Goal: Information Seeking & Learning: Compare options

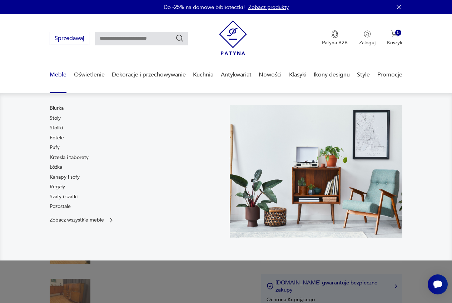
click at [57, 74] on link "Meble" at bounding box center [58, 74] width 17 height 27
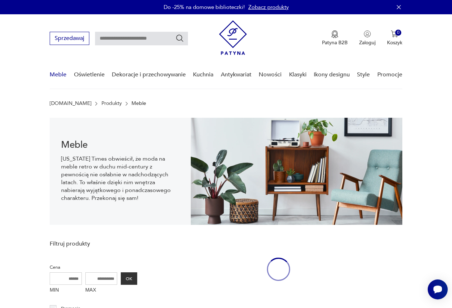
scroll to position [10, 0]
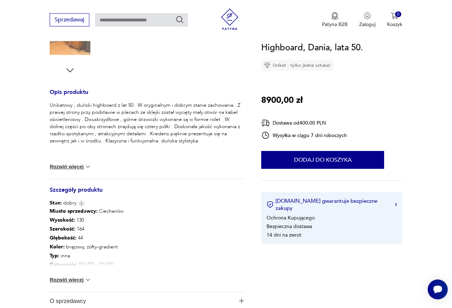
scroll to position [250, 0]
click at [70, 165] on button "Rozwiń więcej" at bounding box center [70, 165] width 41 height 7
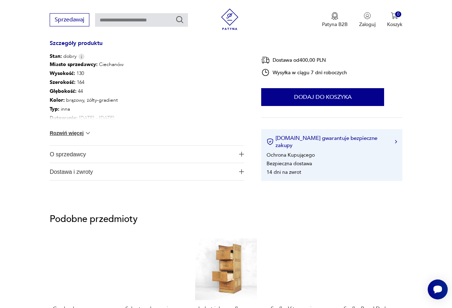
scroll to position [393, 0]
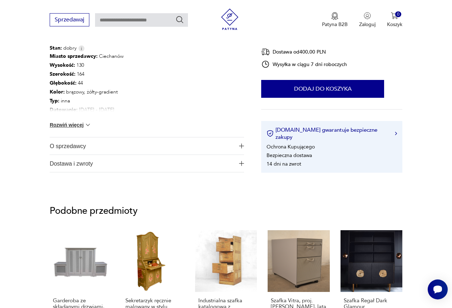
click at [66, 147] on span "O sprzedawcy" at bounding box center [142, 145] width 185 height 17
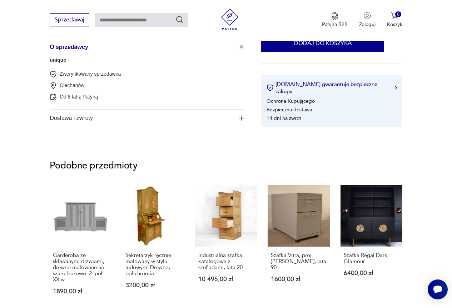
scroll to position [500, 0]
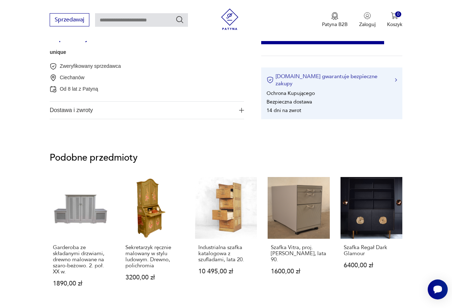
click at [309, 82] on button "[DOMAIN_NAME] gwarantuje bezpieczne zakupy" at bounding box center [331, 80] width 130 height 14
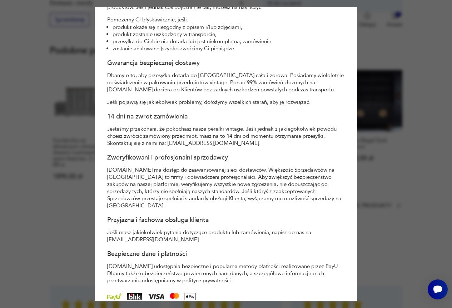
scroll to position [43, 0]
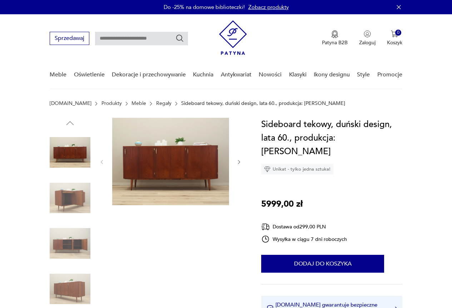
click at [195, 154] on img at bounding box center [170, 161] width 117 height 87
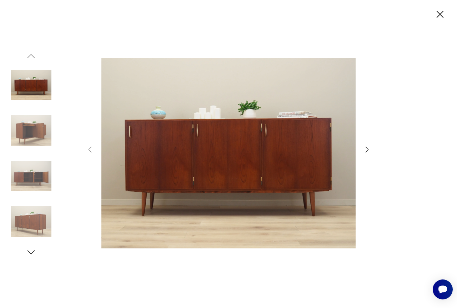
click at [195, 154] on img at bounding box center [228, 153] width 254 height 246
click at [206, 154] on img at bounding box center [228, 153] width 254 height 246
click at [41, 126] on img at bounding box center [31, 130] width 41 height 41
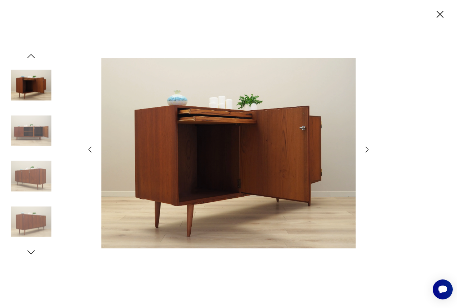
click at [36, 177] on img at bounding box center [31, 176] width 41 height 41
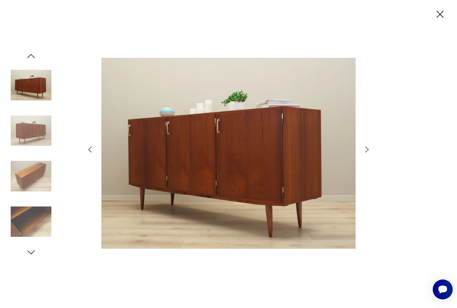
click at [30, 211] on img at bounding box center [31, 221] width 41 height 41
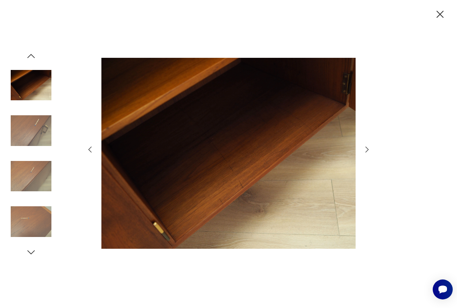
click at [442, 16] on icon "button" at bounding box center [440, 14] width 7 height 7
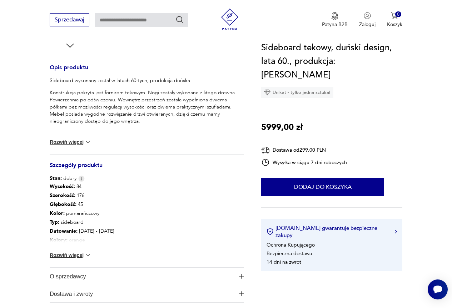
scroll to position [286, 0]
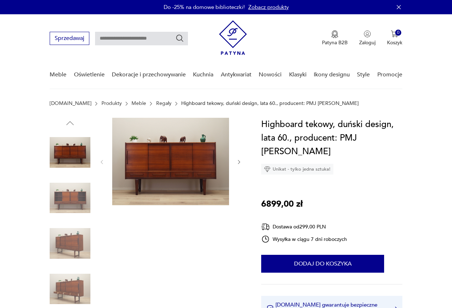
click at [202, 161] on img at bounding box center [170, 161] width 117 height 87
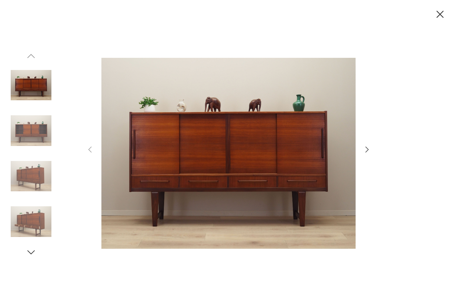
click at [230, 155] on img at bounding box center [228, 153] width 254 height 246
click at [41, 129] on img at bounding box center [31, 130] width 41 height 41
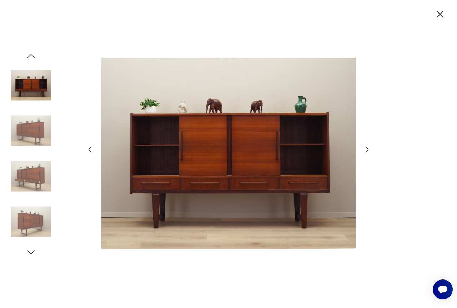
click at [35, 176] on img at bounding box center [31, 176] width 41 height 41
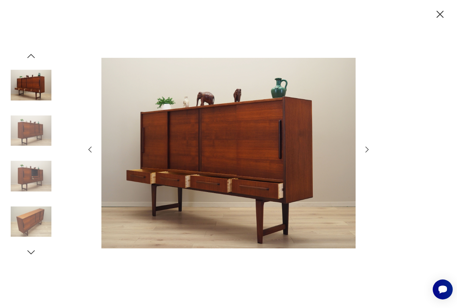
click at [30, 220] on img at bounding box center [31, 221] width 41 height 41
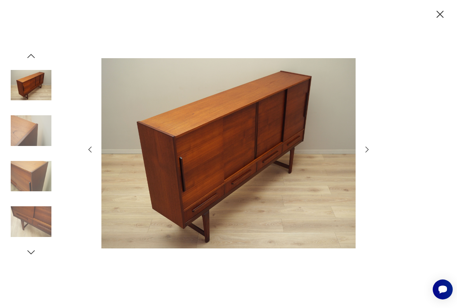
click at [368, 150] on icon "button" at bounding box center [367, 149] width 9 height 9
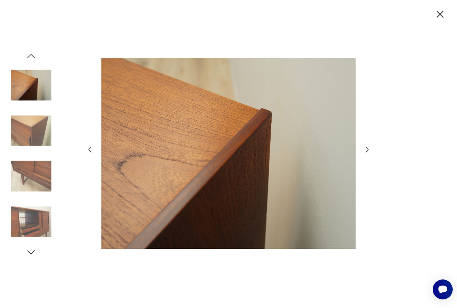
click at [368, 150] on icon "button" at bounding box center [367, 150] width 3 height 6
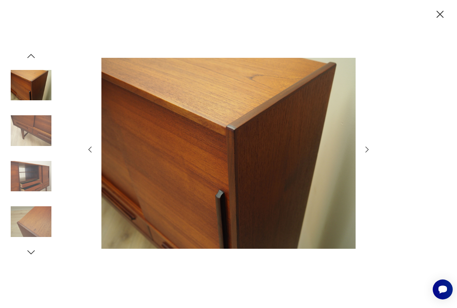
click at [368, 150] on icon "button" at bounding box center [367, 150] width 3 height 6
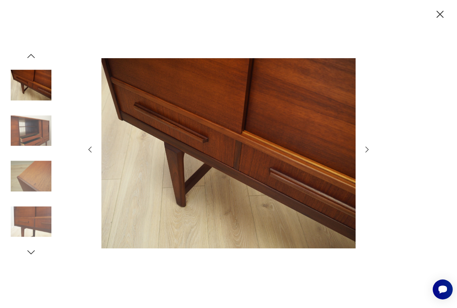
click at [368, 150] on icon "button" at bounding box center [367, 150] width 3 height 6
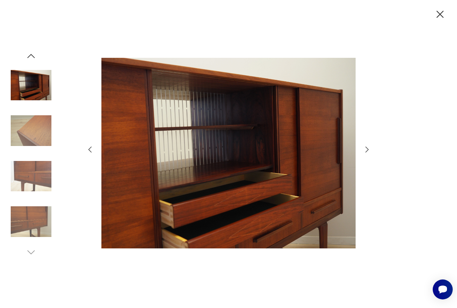
click at [368, 150] on icon "button" at bounding box center [367, 150] width 3 height 6
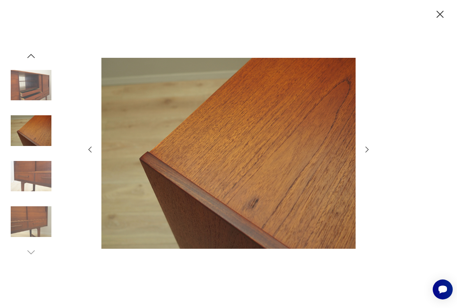
click at [362, 147] on div at bounding box center [229, 154] width 286 height 248
click at [367, 150] on icon "button" at bounding box center [367, 149] width 9 height 9
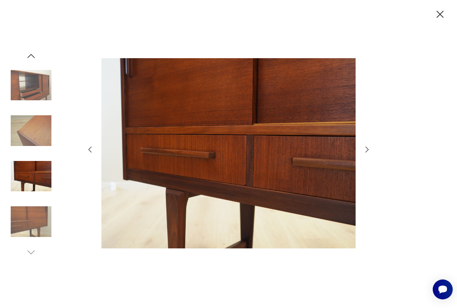
click at [367, 150] on icon "button" at bounding box center [367, 149] width 9 height 9
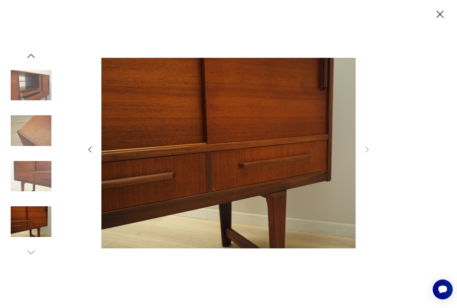
click at [438, 11] on icon "button" at bounding box center [440, 14] width 7 height 7
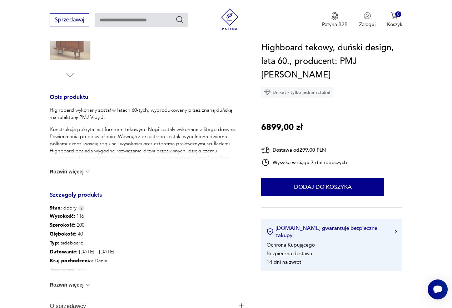
scroll to position [250, 0]
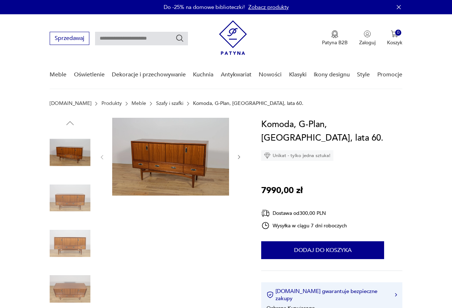
click at [189, 162] on img at bounding box center [170, 157] width 117 height 78
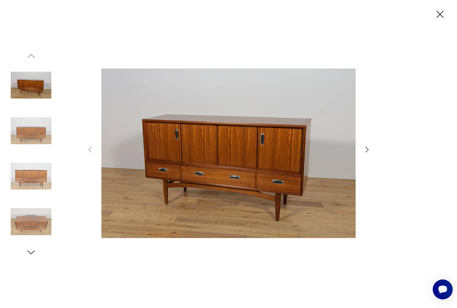
click at [20, 132] on img at bounding box center [31, 130] width 41 height 41
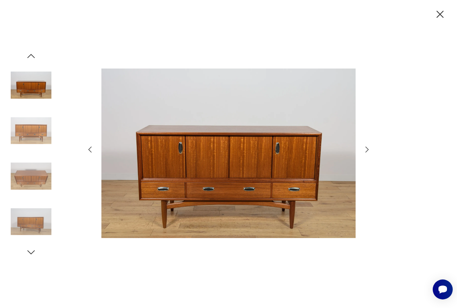
click at [26, 176] on img at bounding box center [31, 176] width 41 height 41
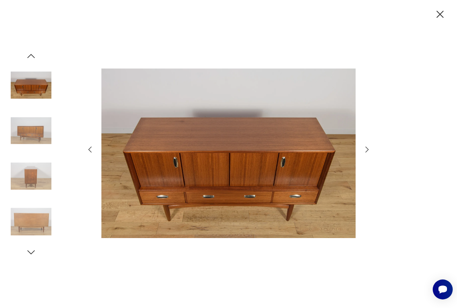
click at [39, 223] on img at bounding box center [31, 221] width 41 height 41
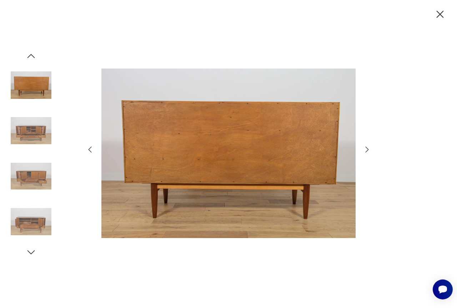
click at [440, 10] on icon "button" at bounding box center [440, 14] width 12 height 12
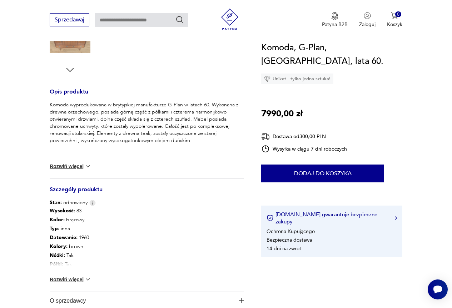
scroll to position [250, 0]
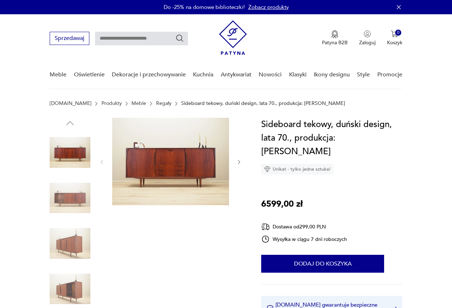
click at [205, 154] on img at bounding box center [170, 161] width 117 height 87
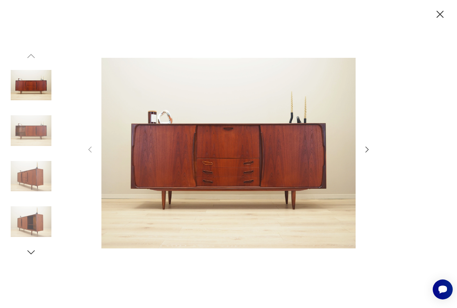
click at [368, 150] on icon "button" at bounding box center [367, 150] width 3 height 6
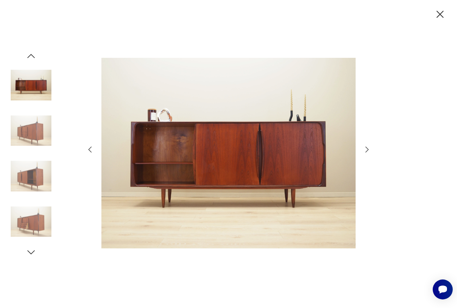
click at [368, 150] on icon "button" at bounding box center [367, 150] width 3 height 6
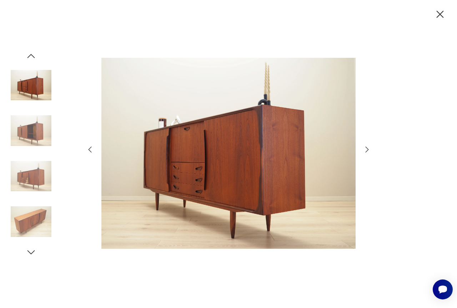
click at [368, 150] on icon "button" at bounding box center [367, 150] width 3 height 6
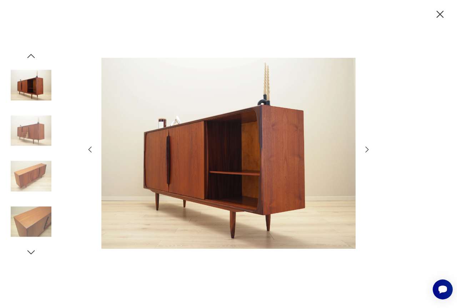
click at [368, 150] on icon "button" at bounding box center [367, 150] width 3 height 6
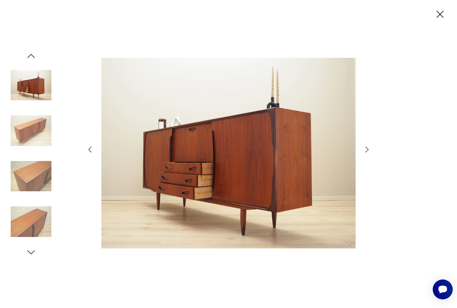
click at [368, 150] on icon "button" at bounding box center [367, 150] width 3 height 6
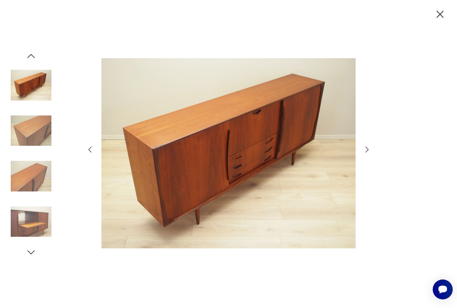
click at [368, 150] on icon "button" at bounding box center [367, 150] width 3 height 6
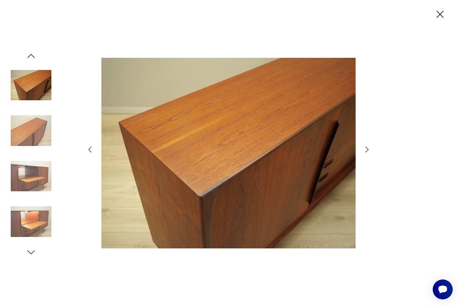
click at [368, 150] on icon "button" at bounding box center [367, 150] width 3 height 6
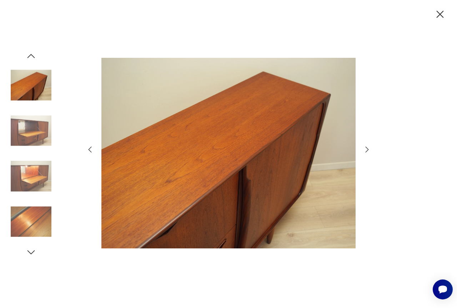
click at [368, 150] on icon "button" at bounding box center [367, 150] width 3 height 6
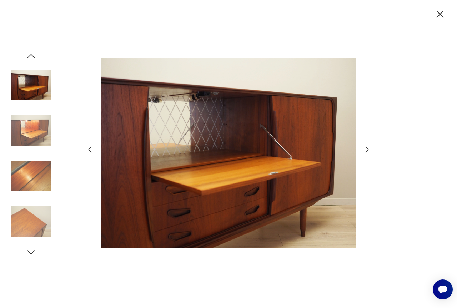
click at [368, 150] on icon "button" at bounding box center [367, 150] width 3 height 6
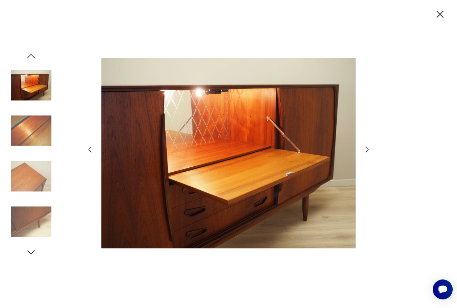
click at [368, 150] on icon "button" at bounding box center [367, 150] width 3 height 6
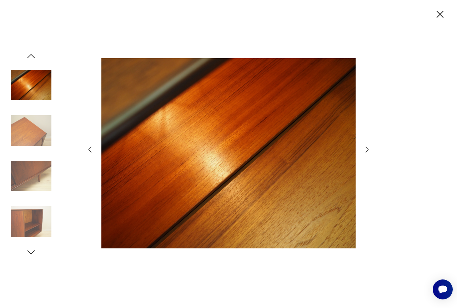
click at [368, 150] on icon "button" at bounding box center [367, 150] width 3 height 6
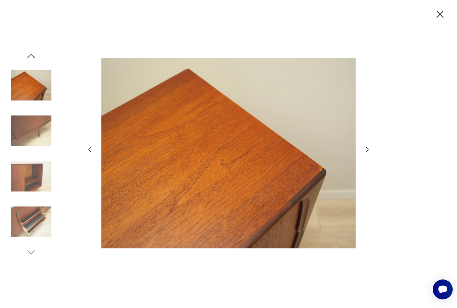
click at [368, 150] on icon "button" at bounding box center [367, 150] width 3 height 6
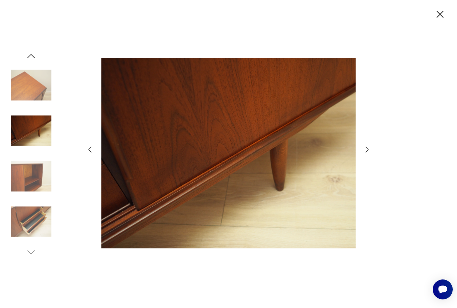
click at [368, 150] on icon "button" at bounding box center [367, 150] width 3 height 6
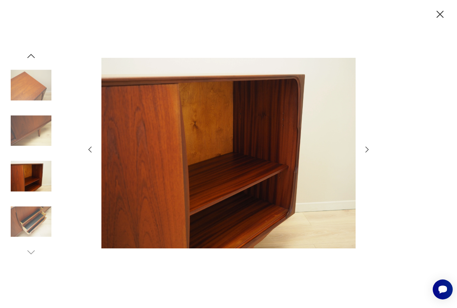
click at [368, 150] on icon "button" at bounding box center [367, 150] width 3 height 6
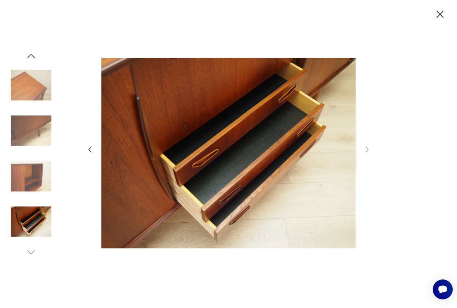
click at [439, 17] on icon "button" at bounding box center [440, 14] width 12 height 12
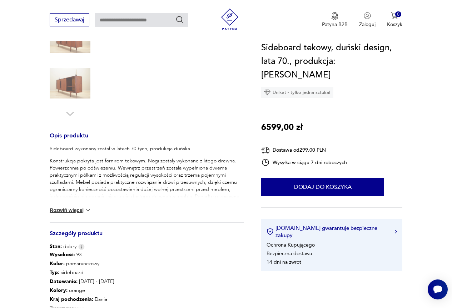
scroll to position [214, 0]
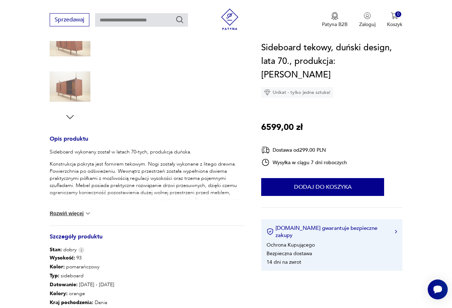
scroll to position [214, 0]
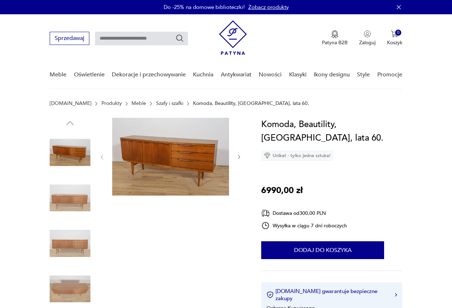
click at [201, 152] on img at bounding box center [170, 157] width 117 height 78
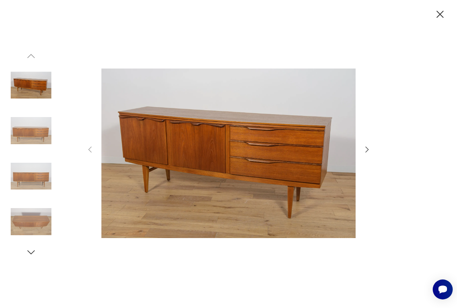
click at [366, 151] on icon "button" at bounding box center [367, 149] width 9 height 9
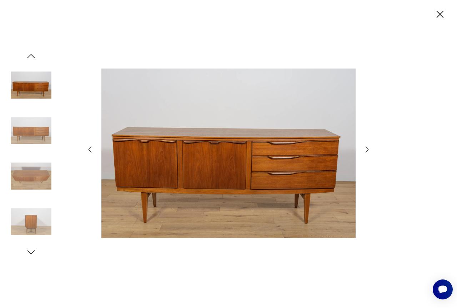
click at [366, 151] on icon "button" at bounding box center [367, 149] width 9 height 9
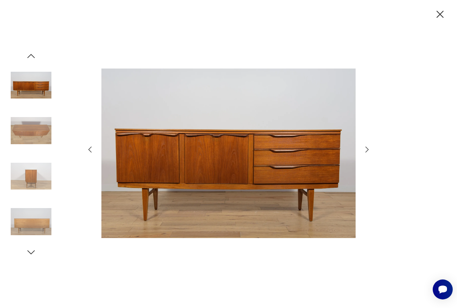
click at [366, 151] on icon "button" at bounding box center [367, 149] width 9 height 9
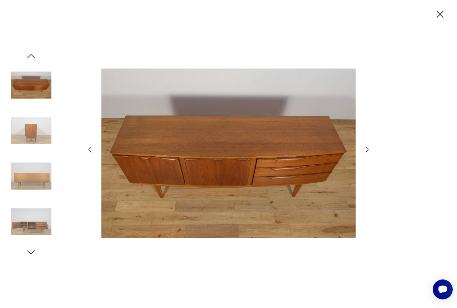
click at [366, 151] on icon "button" at bounding box center [367, 149] width 9 height 9
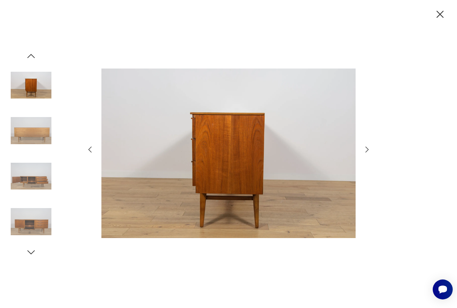
click at [366, 151] on icon "button" at bounding box center [367, 149] width 9 height 9
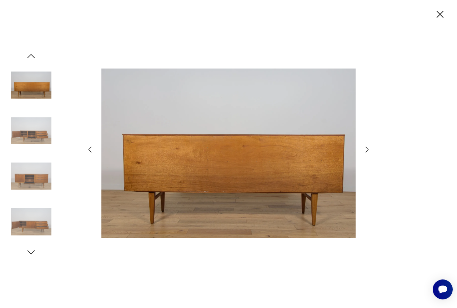
click at [366, 151] on icon "button" at bounding box center [367, 149] width 9 height 9
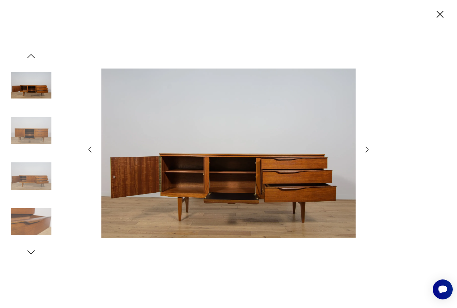
click at [366, 151] on icon "button" at bounding box center [367, 149] width 9 height 9
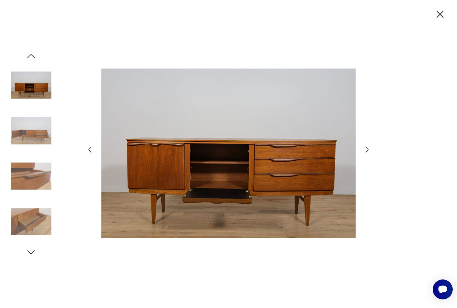
click at [441, 9] on icon "button" at bounding box center [440, 14] width 12 height 12
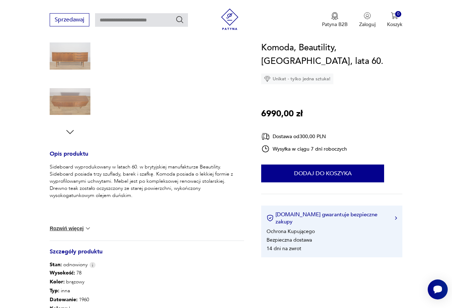
scroll to position [214, 0]
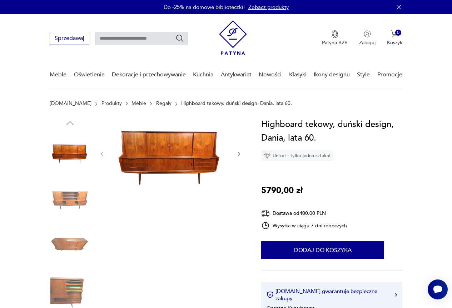
click at [237, 153] on icon "button" at bounding box center [239, 154] width 6 height 6
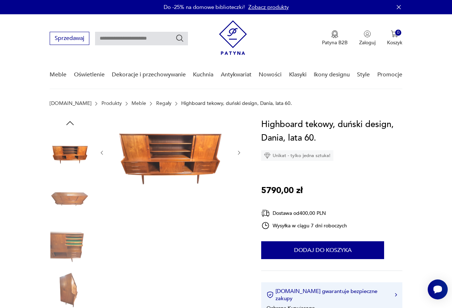
click at [237, 153] on icon "button" at bounding box center [239, 153] width 6 height 6
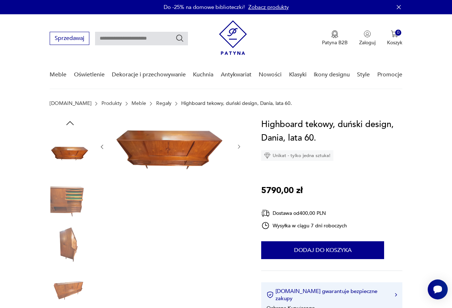
click at [237, 153] on div at bounding box center [170, 147] width 143 height 58
click at [240, 144] on icon "button" at bounding box center [239, 147] width 6 height 6
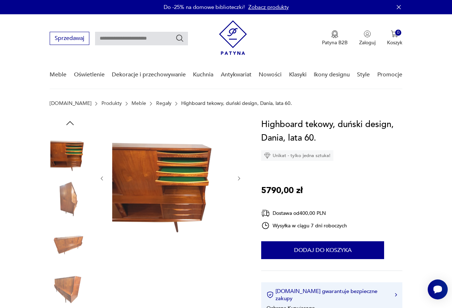
click at [239, 144] on div at bounding box center [170, 178] width 143 height 121
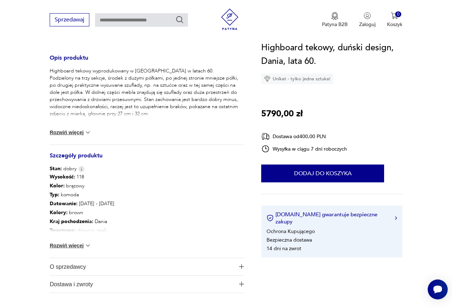
scroll to position [357, 0]
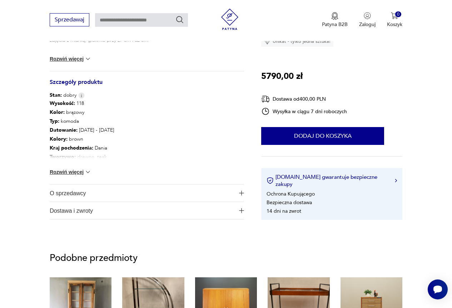
click at [77, 173] on button "Rozwiń więcej" at bounding box center [70, 171] width 41 height 7
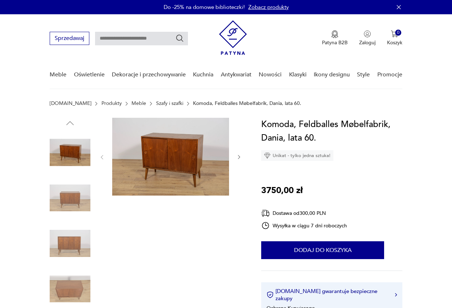
click at [180, 152] on img at bounding box center [170, 157] width 117 height 78
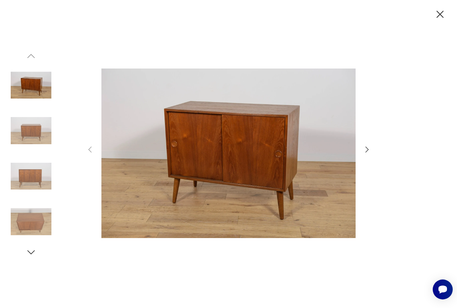
click at [232, 155] on img at bounding box center [228, 153] width 254 height 246
click at [37, 132] on img at bounding box center [31, 130] width 41 height 41
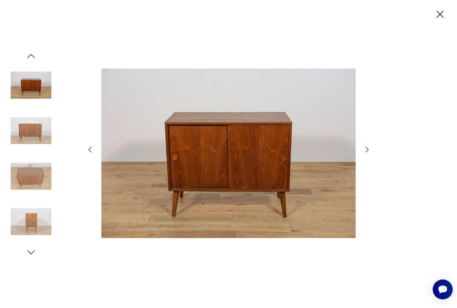
click at [26, 175] on img at bounding box center [31, 176] width 41 height 41
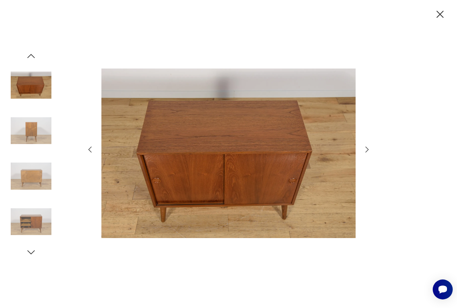
click at [26, 226] on img at bounding box center [31, 221] width 41 height 41
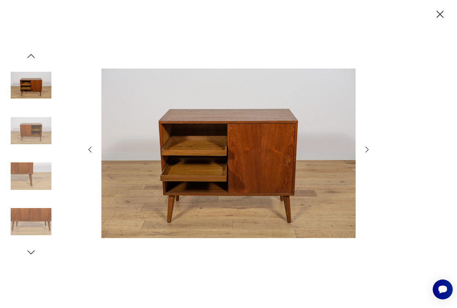
click at [367, 147] on icon "button" at bounding box center [367, 149] width 9 height 9
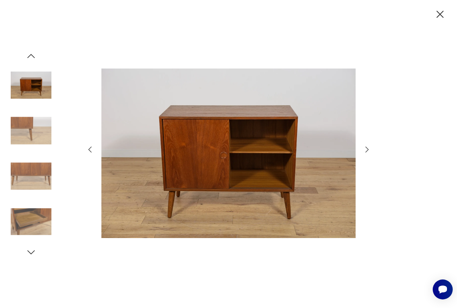
click at [367, 147] on icon "button" at bounding box center [367, 149] width 9 height 9
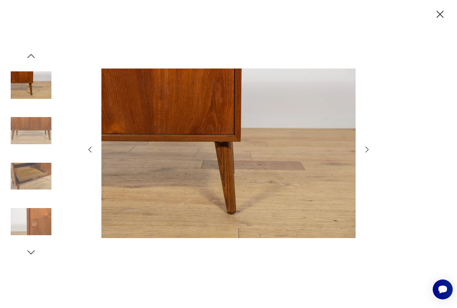
click at [442, 15] on icon "button" at bounding box center [440, 14] width 12 height 12
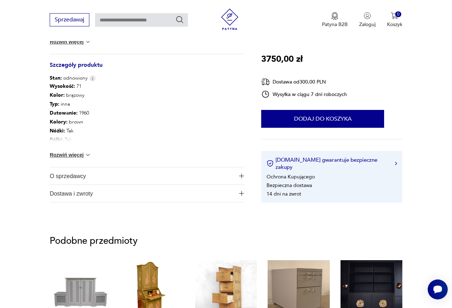
scroll to position [393, 0]
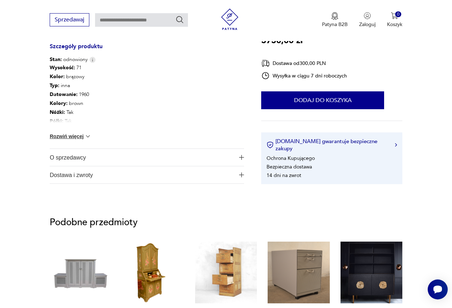
click at [76, 135] on button "Rozwiń więcej" at bounding box center [70, 136] width 41 height 7
